Goal: Transaction & Acquisition: Purchase product/service

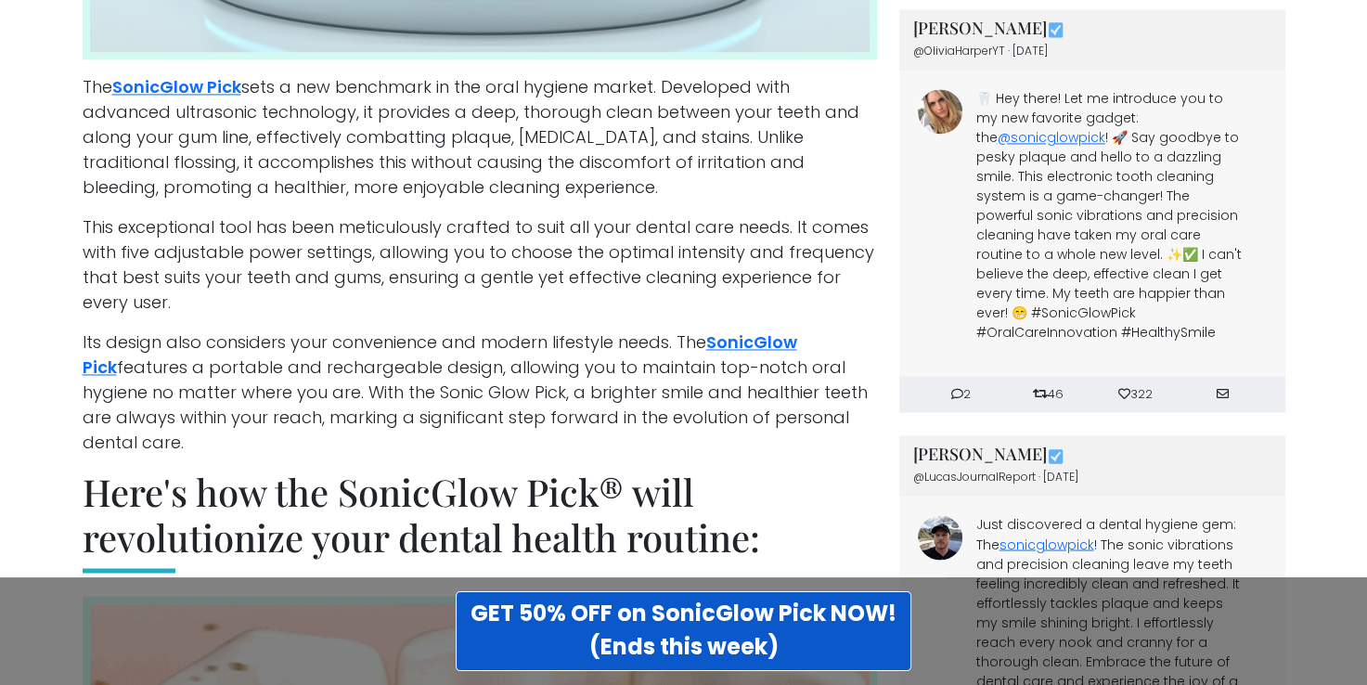
scroll to position [2878, 0]
click at [757, 330] on link "SonicGlow Pick" at bounding box center [440, 354] width 715 height 48
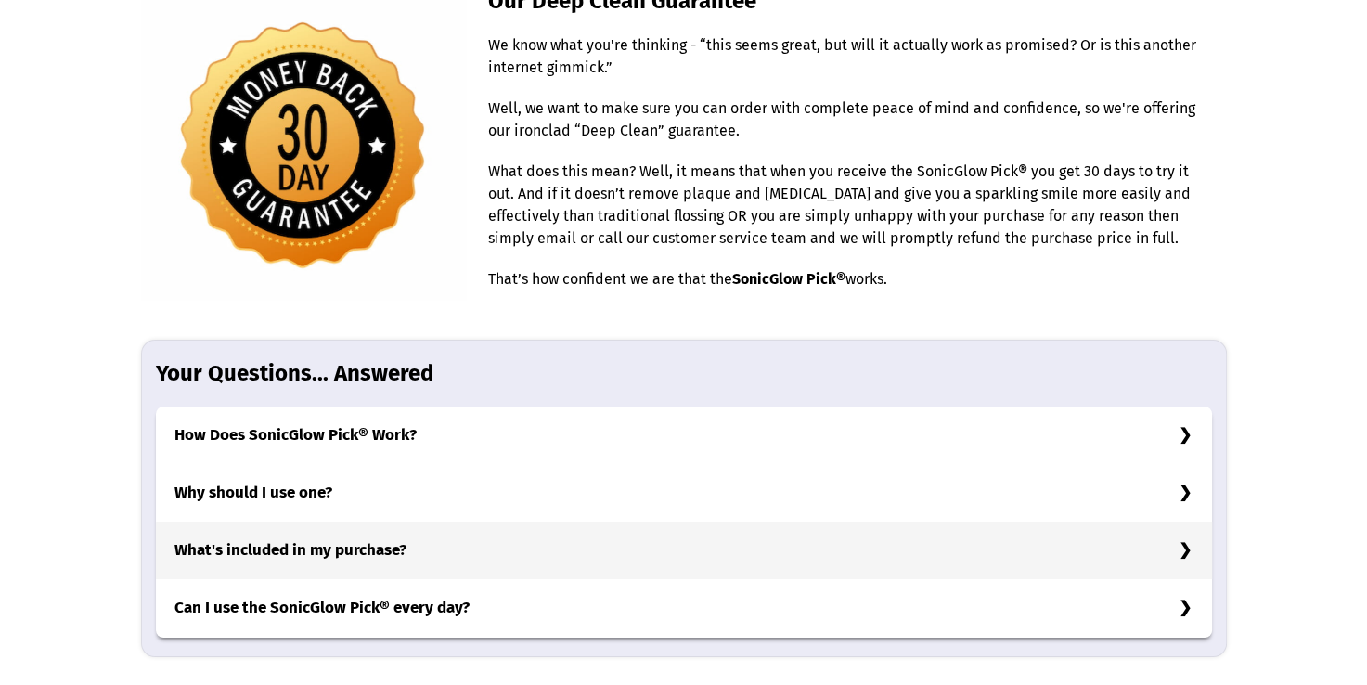
scroll to position [5662, 0]
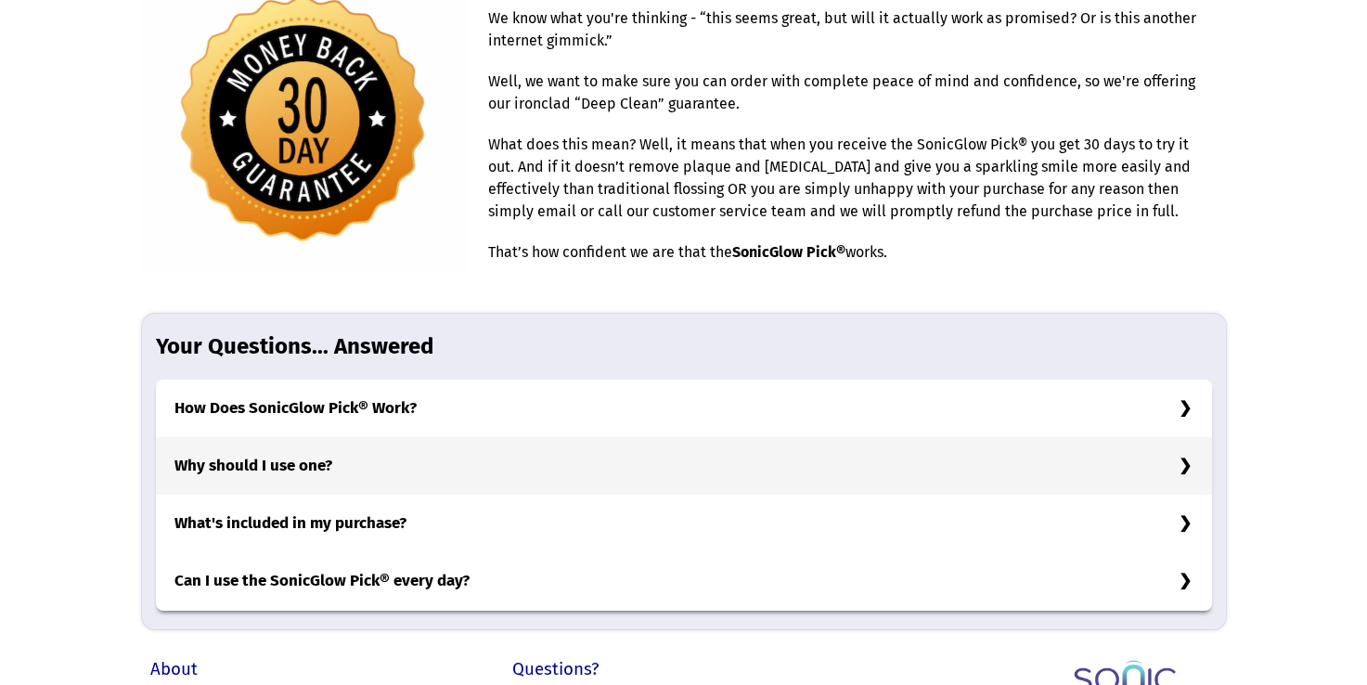
click at [1183, 437] on h3 "Why should I use one?" at bounding box center [684, 466] width 1056 height 58
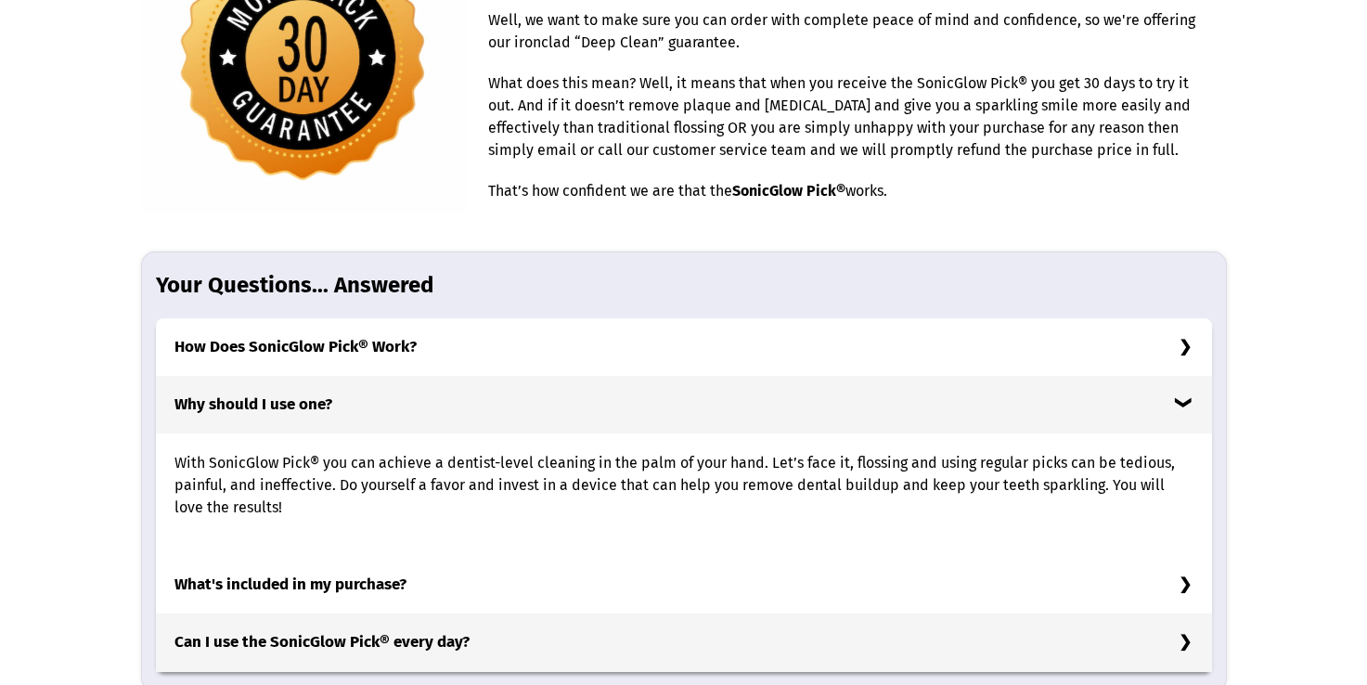
scroll to position [5755, 0]
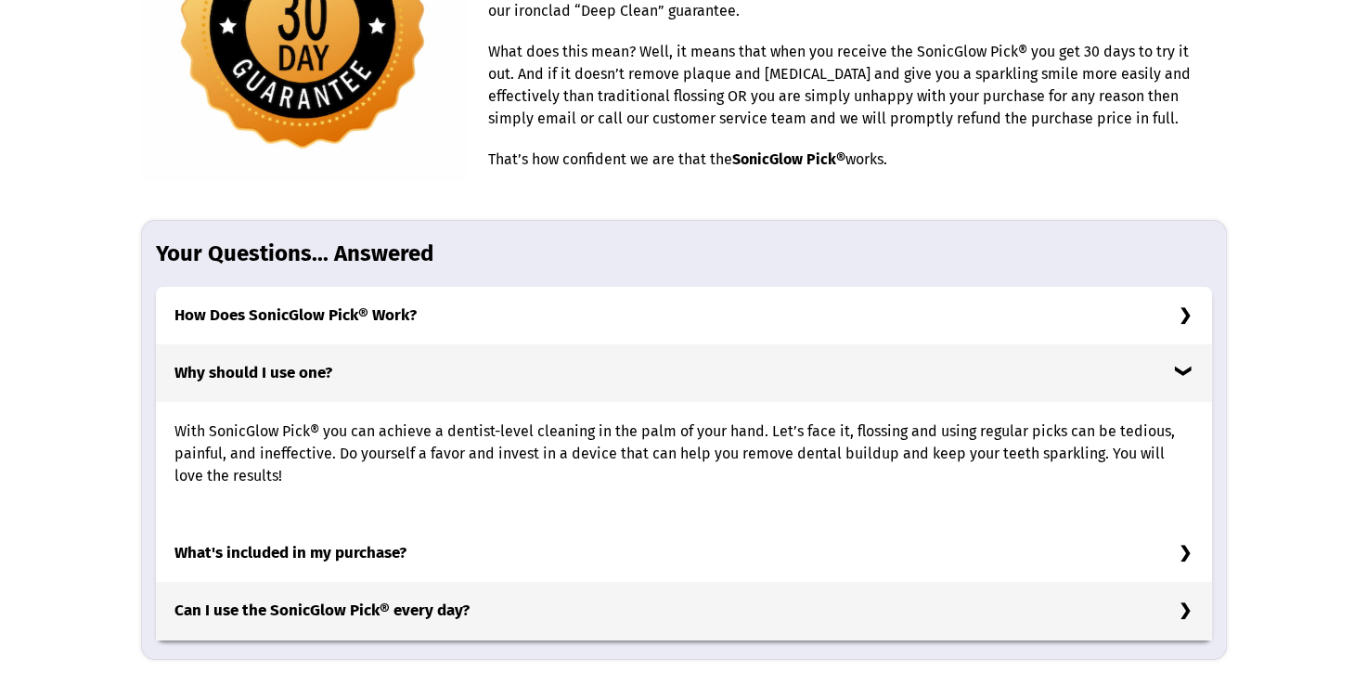
click at [1185, 582] on h3 "Can I use the SonicGlow Pick® every day?" at bounding box center [684, 611] width 1056 height 58
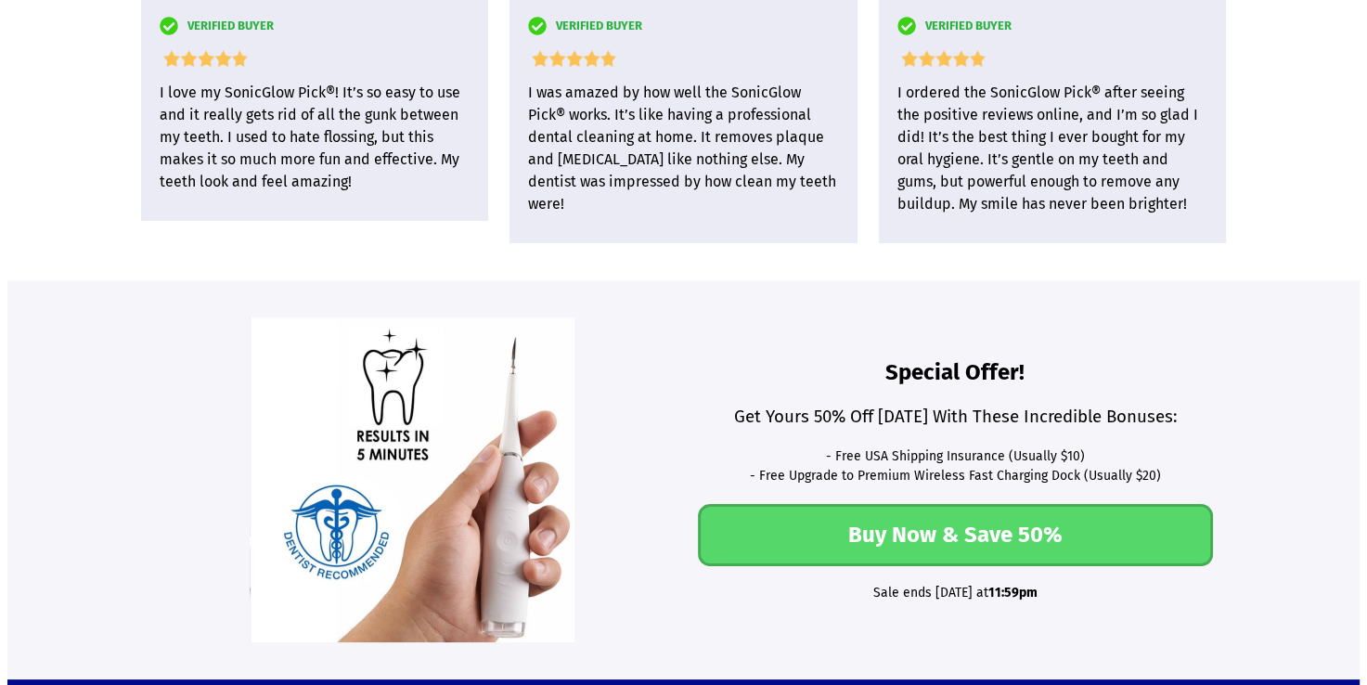
scroll to position [4845, 0]
